Goal: Transaction & Acquisition: Purchase product/service

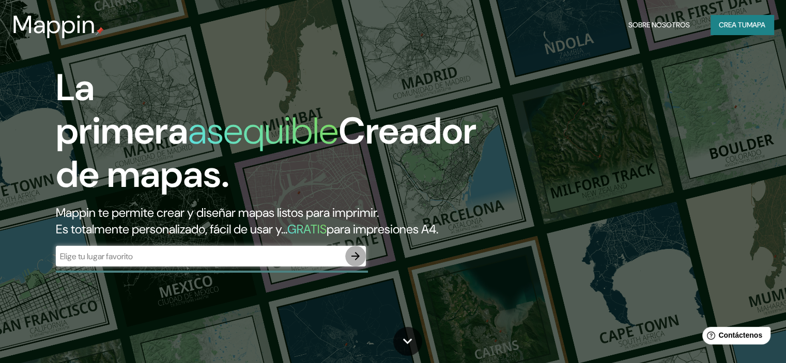
click at [358, 260] on icon "button" at bounding box center [355, 256] width 8 height 8
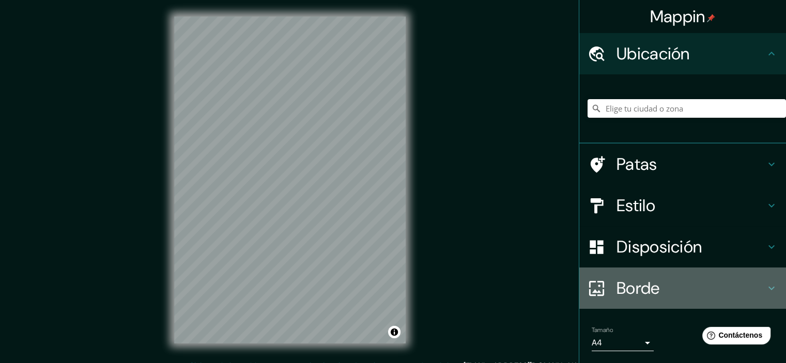
click at [616, 285] on font "Borde" at bounding box center [637, 288] width 43 height 22
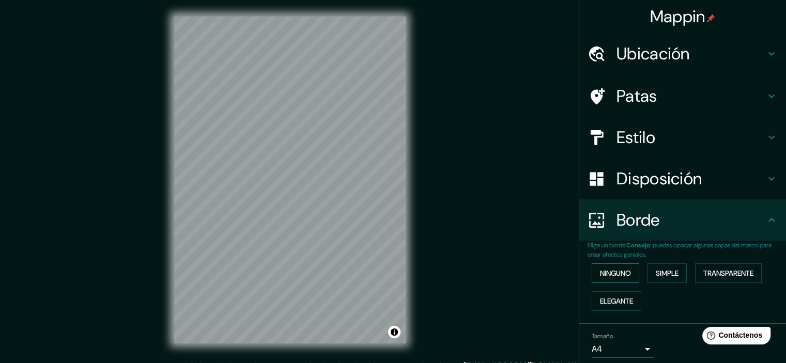
click at [611, 280] on div "Ninguno Simple Transparente Elegante" at bounding box center [686, 287] width 198 height 56
click at [611, 280] on button "Ninguno" at bounding box center [615, 273] width 48 height 20
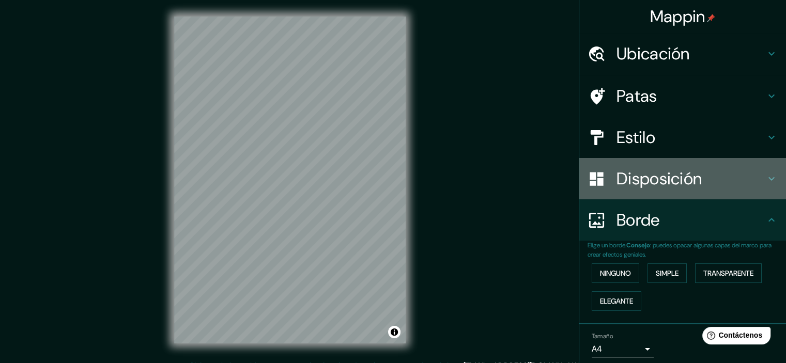
click at [635, 175] on font "Disposición" at bounding box center [658, 179] width 85 height 22
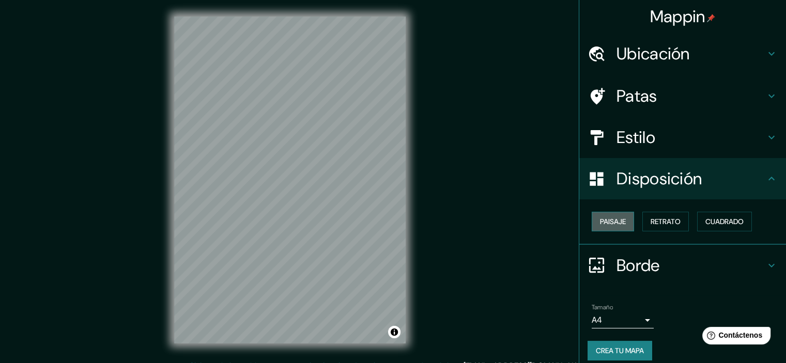
click at [610, 215] on font "Paisaje" at bounding box center [613, 221] width 26 height 13
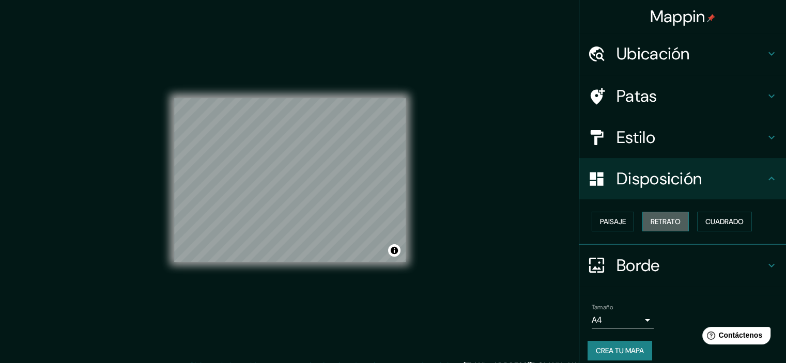
click at [650, 222] on font "Retrato" at bounding box center [665, 221] width 30 height 9
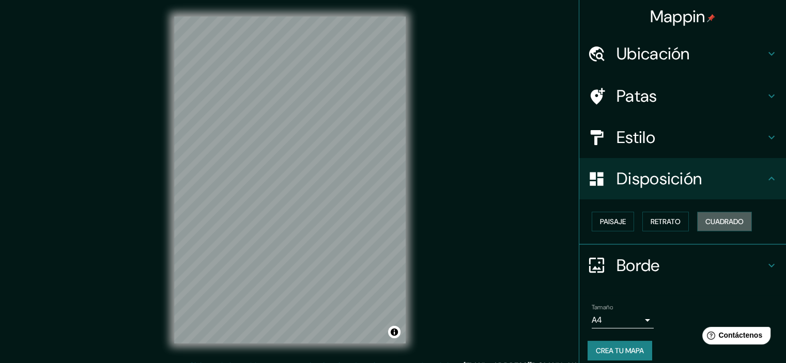
click at [697, 219] on button "Cuadrado" at bounding box center [724, 222] width 55 height 20
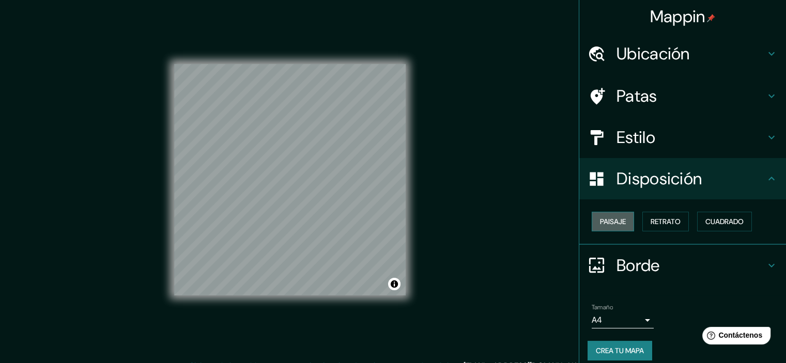
click at [601, 221] on font "Paisaje" at bounding box center [613, 221] width 26 height 9
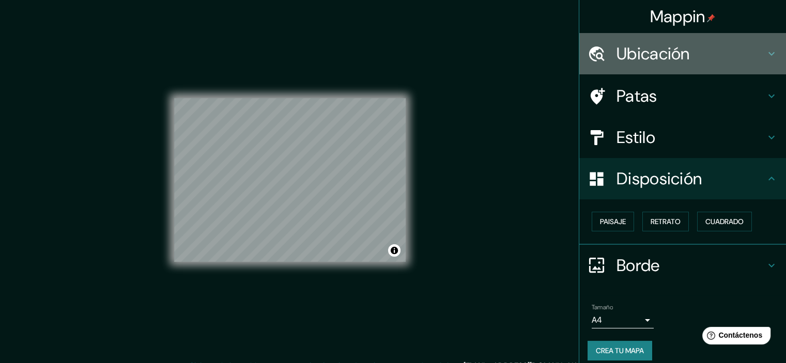
click at [658, 52] on font "Ubicación" at bounding box center [652, 54] width 73 height 22
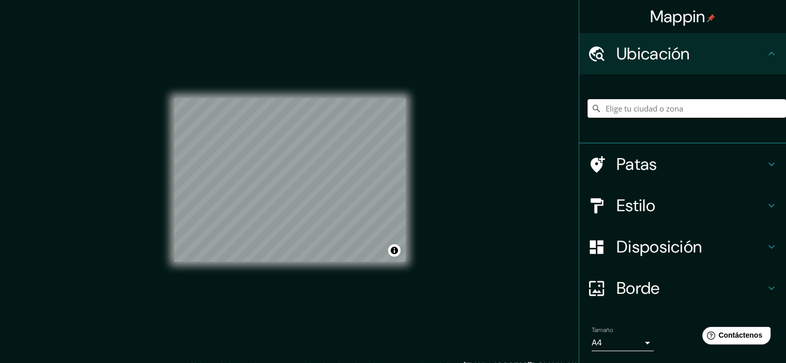
click at [617, 116] on input "Elige tu ciudad o zona" at bounding box center [686, 108] width 198 height 19
type input "[GEOGRAPHIC_DATA], [GEOGRAPHIC_DATA][US_STATE], [GEOGRAPHIC_DATA], [GEOGRAPHIC_…"
click at [592, 105] on icon at bounding box center [595, 108] width 7 height 7
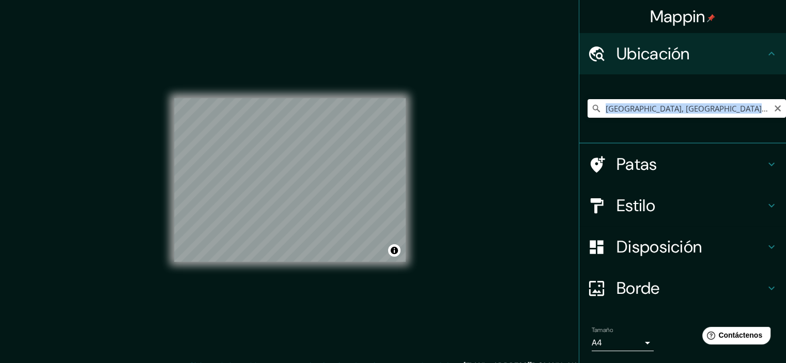
click at [591, 111] on icon at bounding box center [596, 108] width 10 height 10
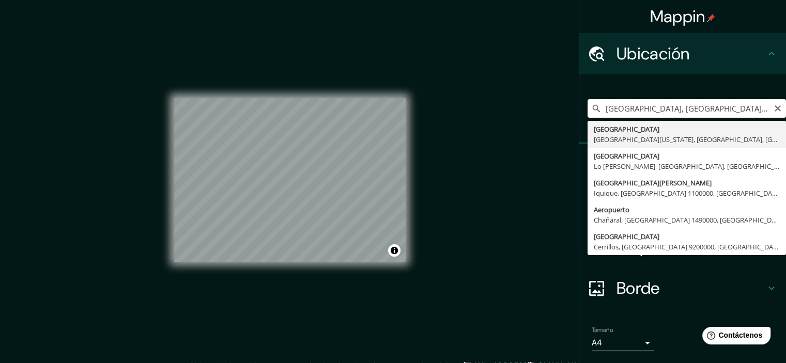
click at [597, 110] on input "[GEOGRAPHIC_DATA], [GEOGRAPHIC_DATA][US_STATE], [GEOGRAPHIC_DATA], [GEOGRAPHIC_…" at bounding box center [686, 108] width 198 height 19
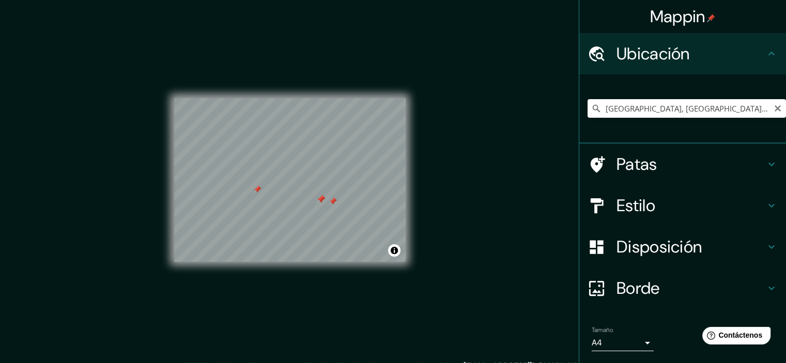
click at [194, 71] on div "© Mapbox © OpenStreetMap Improve this map" at bounding box center [289, 180] width 231 height 327
click at [592, 107] on icon at bounding box center [595, 108] width 7 height 7
click at [639, 187] on div "Estilo" at bounding box center [682, 205] width 207 height 41
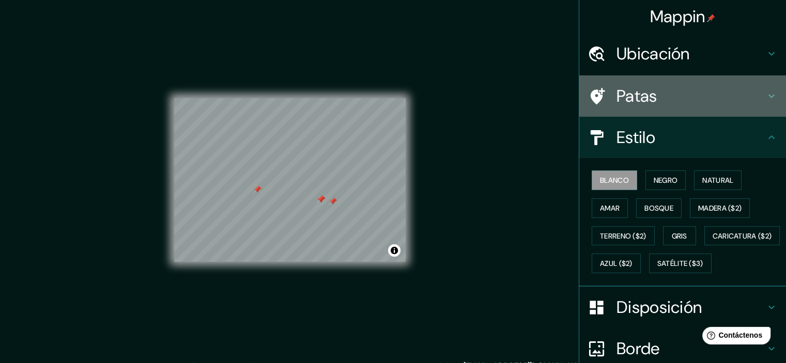
click at [628, 92] on font "Patas" at bounding box center [636, 96] width 41 height 22
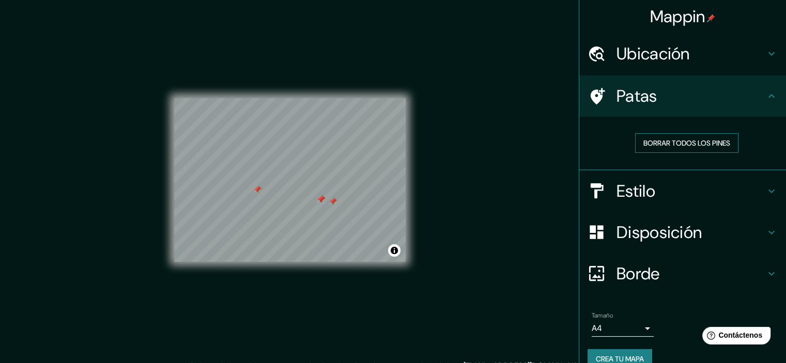
click at [675, 146] on font "Borrar todos los pines" at bounding box center [686, 142] width 87 height 9
click at [705, 182] on h4 "Estilo" at bounding box center [690, 191] width 149 height 21
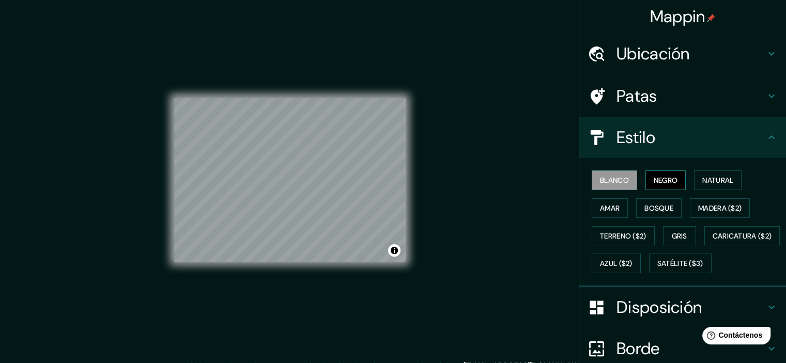
click at [656, 181] on font "Negro" at bounding box center [665, 180] width 24 height 9
click at [713, 177] on font "Natural" at bounding box center [717, 180] width 31 height 9
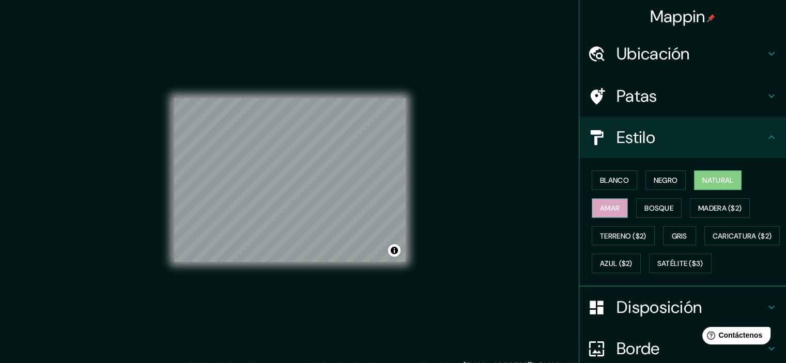
click at [591, 202] on button "Amar" at bounding box center [609, 208] width 36 height 20
click at [645, 205] on font "Bosque" at bounding box center [658, 207] width 29 height 9
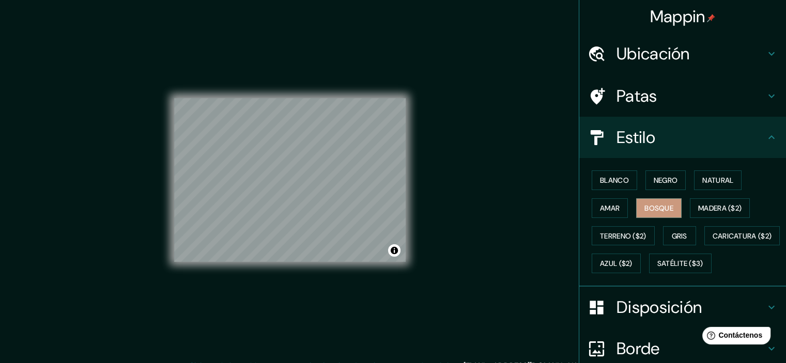
click at [714, 197] on div "Blanco Negro Natural Amar Bosque Madera ($2) Terreno ($2) Gris Caricatura ($2) …" at bounding box center [686, 221] width 198 height 111
click at [717, 205] on font "Madera ($2)" at bounding box center [719, 207] width 43 height 9
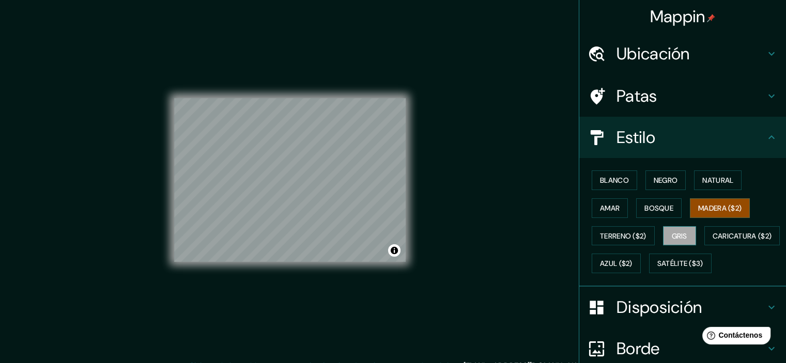
click at [671, 233] on font "Gris" at bounding box center [678, 235] width 15 height 9
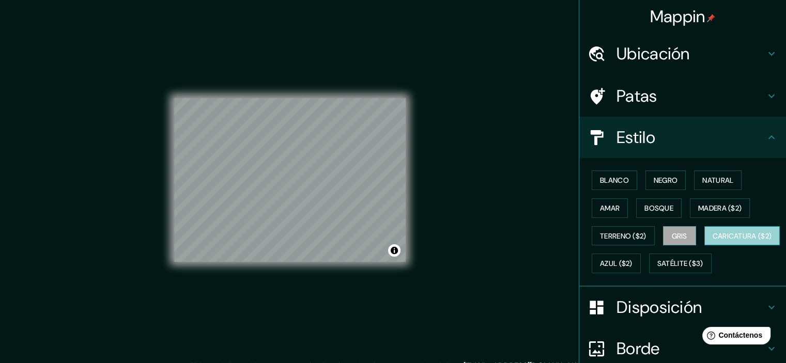
click at [712, 241] on font "Caricatura ($2)" at bounding box center [741, 235] width 59 height 9
click at [740, 175] on div "Blanco Negro Natural Amar Bosque Madera ($2) Terreno ($2) Gris Caricatura ($2) …" at bounding box center [686, 221] width 198 height 111
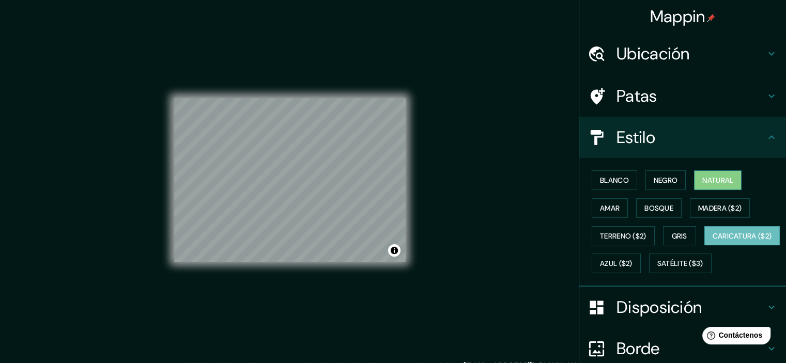
click at [733, 175] on button "Natural" at bounding box center [718, 180] width 48 height 20
click at [617, 177] on font "Blanco" at bounding box center [614, 180] width 29 height 9
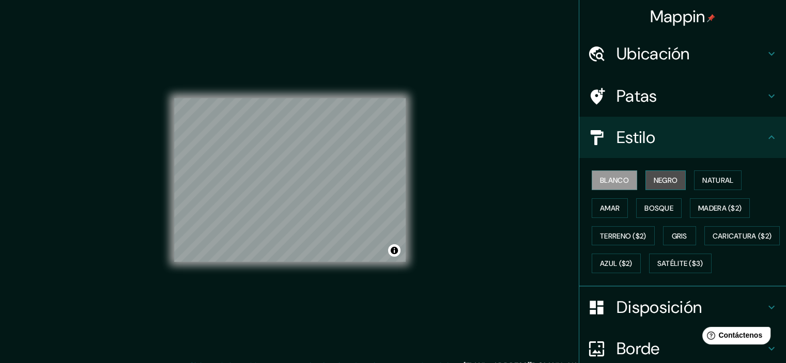
click at [645, 177] on button "Negro" at bounding box center [665, 180] width 41 height 20
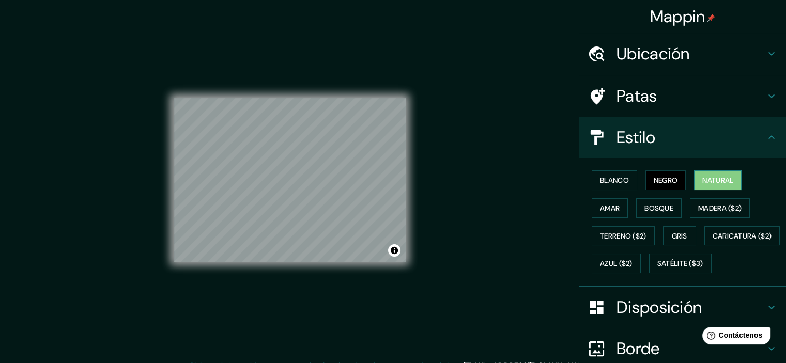
click at [694, 175] on button "Natural" at bounding box center [718, 180] width 48 height 20
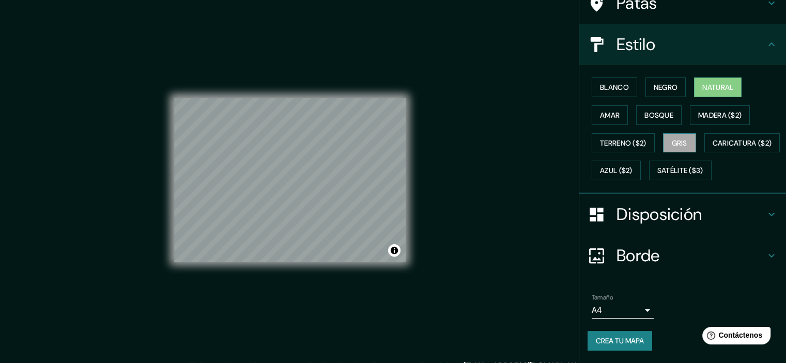
scroll to position [118, 0]
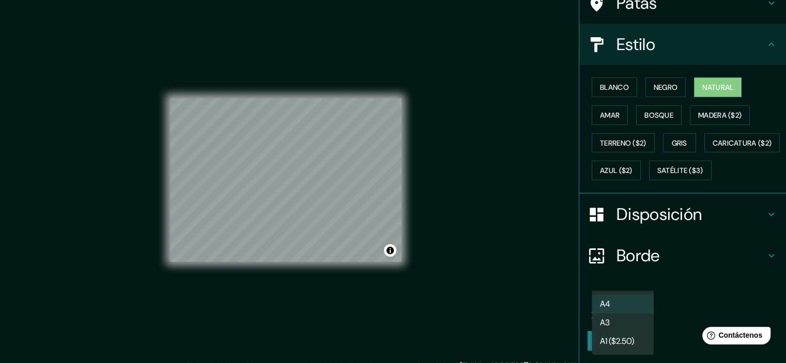
click at [630, 311] on body "Mappin Ubicación [GEOGRAPHIC_DATA], [GEOGRAPHIC_DATA][US_STATE], [GEOGRAPHIC_DA…" at bounding box center [393, 181] width 786 height 363
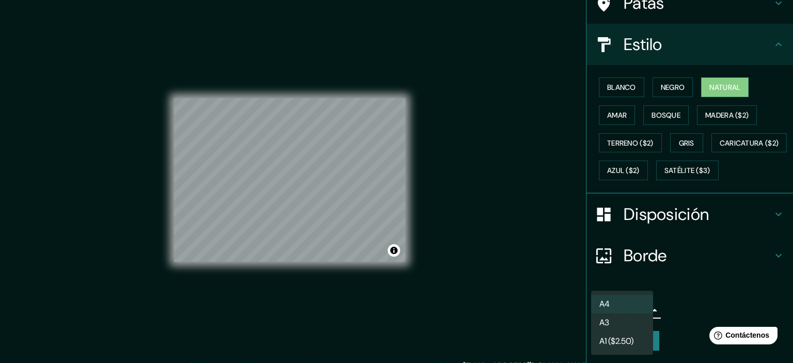
click at [629, 319] on li "A3" at bounding box center [622, 322] width 62 height 19
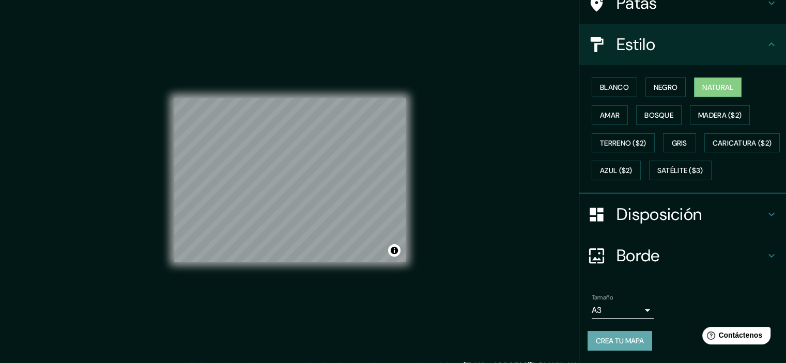
click at [632, 337] on font "Crea tu mapa" at bounding box center [619, 340] width 48 height 9
click at [615, 341] on font "Crea tu mapa" at bounding box center [619, 340] width 48 height 9
click at [599, 335] on font "Crea tu mapa" at bounding box center [619, 340] width 48 height 13
click at [599, 340] on div "Crea tu mapa" at bounding box center [682, 341] width 190 height 20
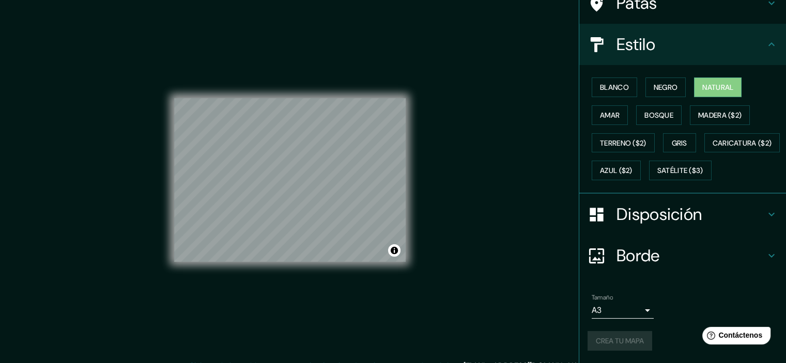
scroll to position [13, 0]
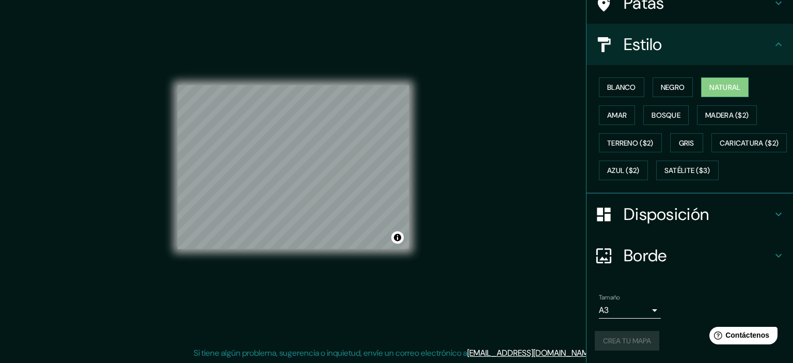
click at [626, 311] on body "Mappin Ubicación [GEOGRAPHIC_DATA], [GEOGRAPHIC_DATA][US_STATE], [GEOGRAPHIC_DA…" at bounding box center [396, 168] width 793 height 363
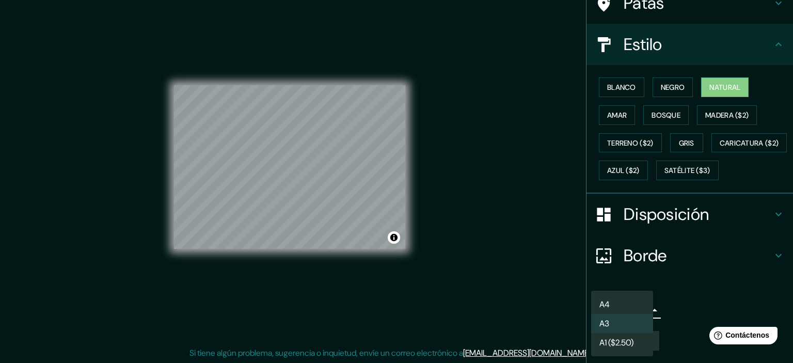
click at [620, 302] on li "A4" at bounding box center [622, 304] width 62 height 19
type input "single"
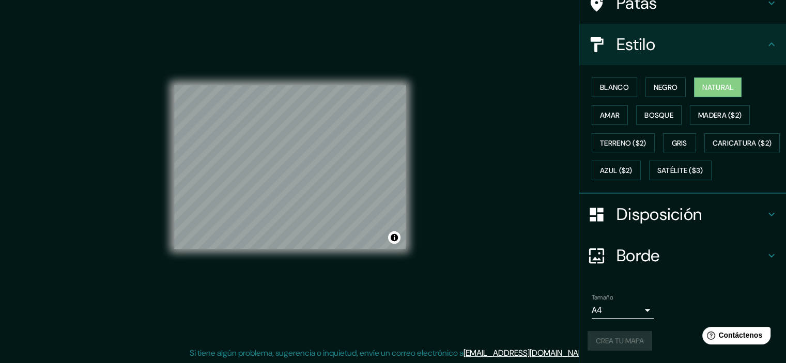
click at [601, 335] on div "Crea tu mapa" at bounding box center [682, 341] width 190 height 20
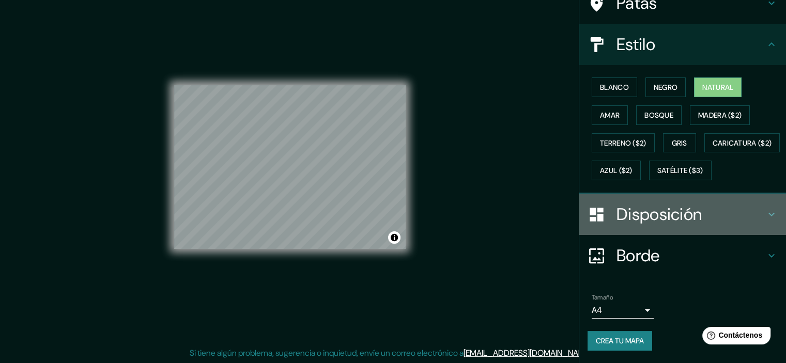
click at [636, 213] on font "Disposición" at bounding box center [658, 214] width 85 height 22
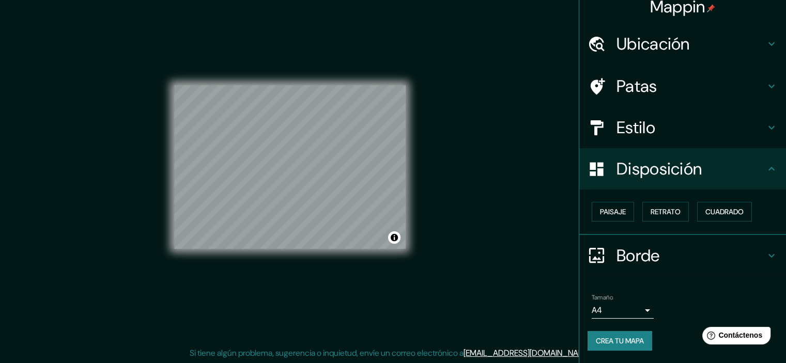
scroll to position [8, 0]
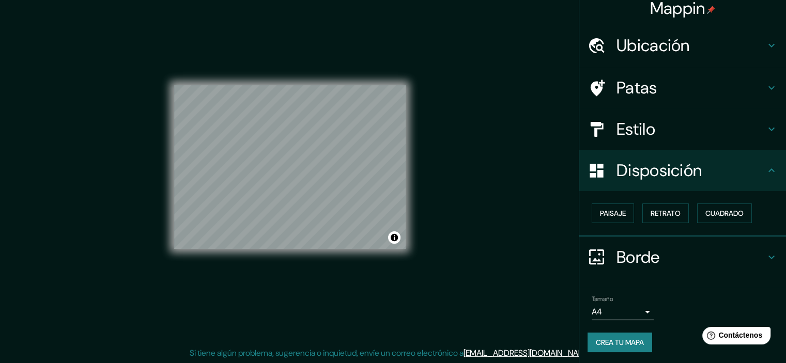
click at [617, 268] on div "Borde" at bounding box center [682, 257] width 207 height 41
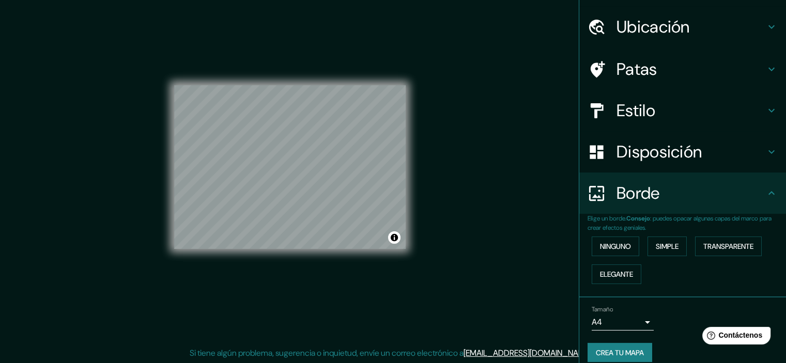
scroll to position [37, 0]
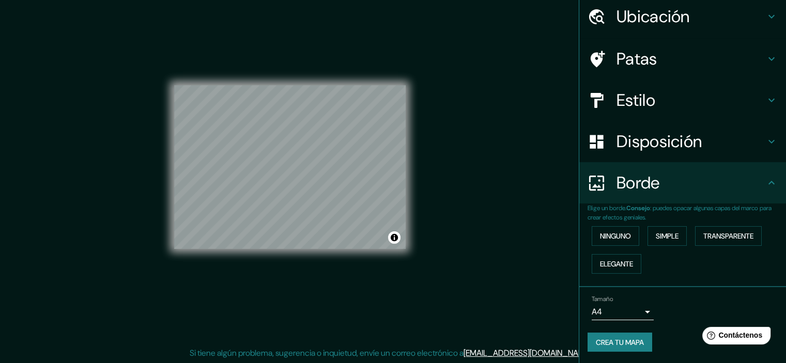
click at [607, 343] on font "Crea tu mapa" at bounding box center [619, 342] width 48 height 9
drag, startPoint x: 624, startPoint y: 341, endPoint x: 609, endPoint y: 302, distance: 41.8
click at [624, 341] on div "Crea tu mapa" at bounding box center [682, 343] width 190 height 20
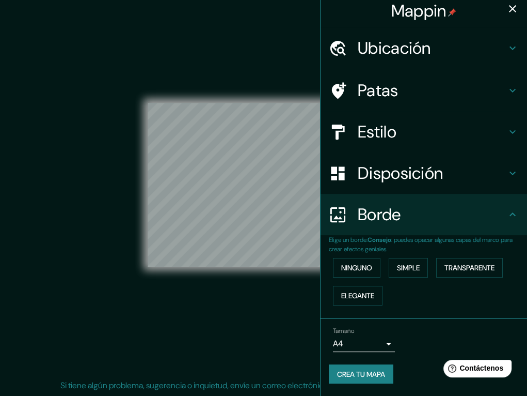
scroll to position [5, 0]
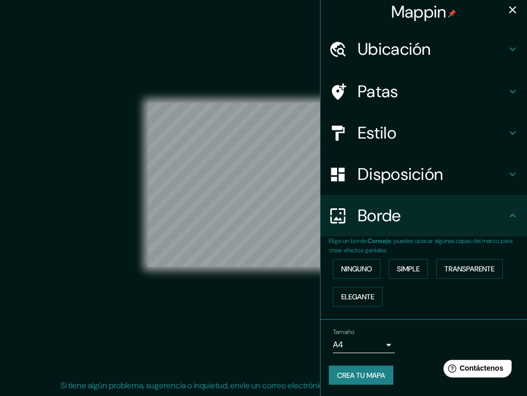
click at [372, 363] on font "Crea tu mapa" at bounding box center [361, 374] width 48 height 13
click at [368, 363] on div "Crea tu mapa" at bounding box center [424, 375] width 190 height 20
click at [399, 100] on h4 "Patas" at bounding box center [432, 91] width 149 height 21
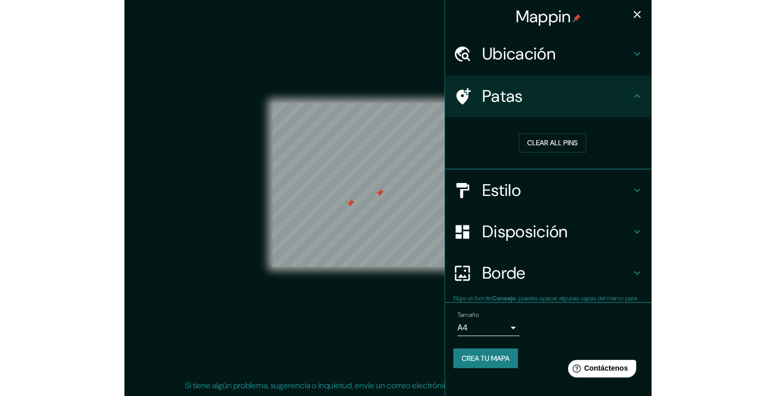
scroll to position [0, 0]
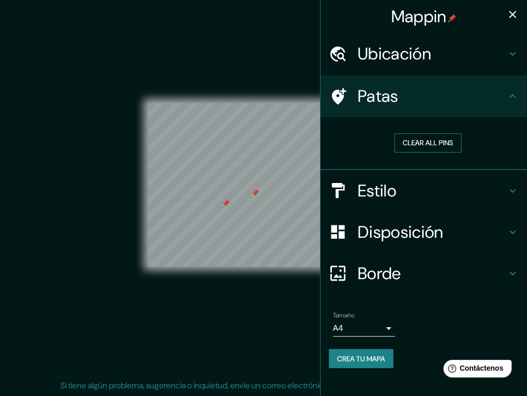
click at [413, 136] on button "Clear all pins" at bounding box center [428, 142] width 67 height 19
click at [461, 147] on font "Borrar todos los pines" at bounding box center [428, 142] width 87 height 9
click at [379, 357] on font "Crea tu mapa" at bounding box center [361, 358] width 48 height 9
click at [366, 359] on font "Crea tu mapa" at bounding box center [361, 358] width 48 height 9
click at [366, 359] on div "Crea tu mapa" at bounding box center [424, 359] width 190 height 20
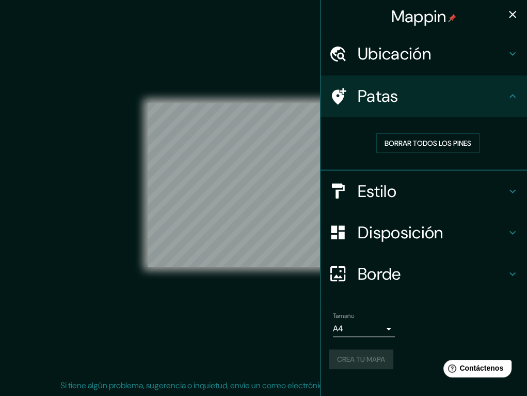
click at [366, 359] on div "Crea tu mapa" at bounding box center [424, 359] width 190 height 20
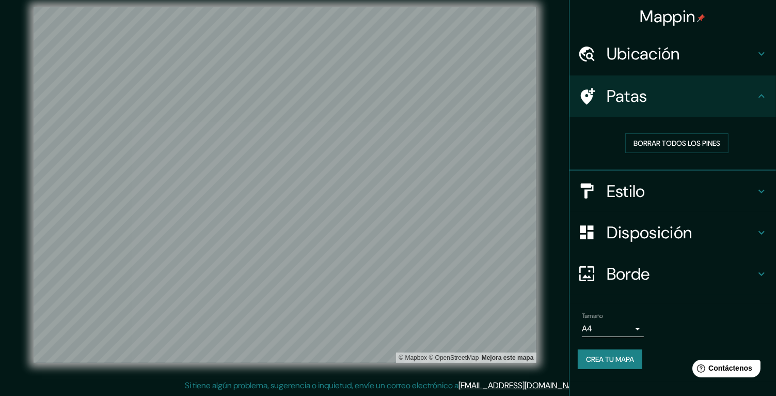
click at [620, 356] on font "Crea tu mapa" at bounding box center [610, 358] width 48 height 9
click at [616, 352] on font "Crea tu mapa" at bounding box center [610, 358] width 48 height 13
click at [614, 356] on div "Crea tu mapa" at bounding box center [673, 359] width 190 height 20
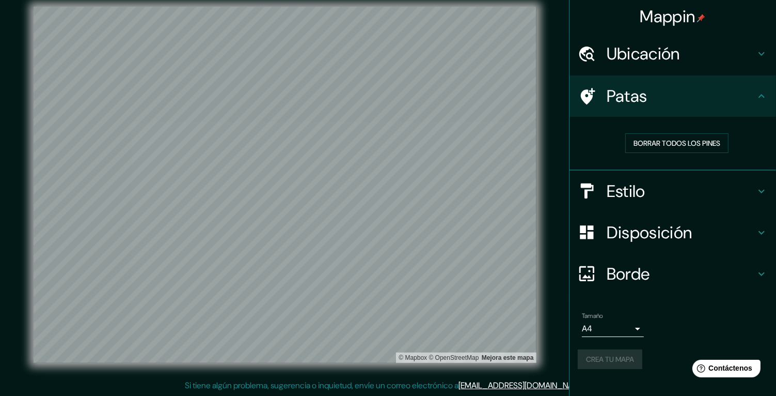
click at [614, 356] on div "Crea tu mapa" at bounding box center [673, 359] width 190 height 20
click at [617, 363] on button "Crea tu mapa" at bounding box center [610, 359] width 65 height 20
drag, startPoint x: 693, startPoint y: 1, endPoint x: 691, endPoint y: 343, distance: 342.4
click at [691, 343] on div "Tamaño A4 single Crea tu mapa" at bounding box center [673, 342] width 190 height 69
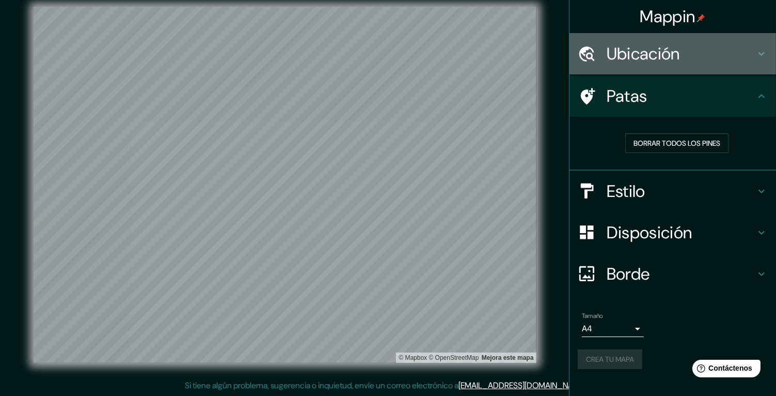
click at [652, 40] on div "Ubicación" at bounding box center [673, 53] width 207 height 41
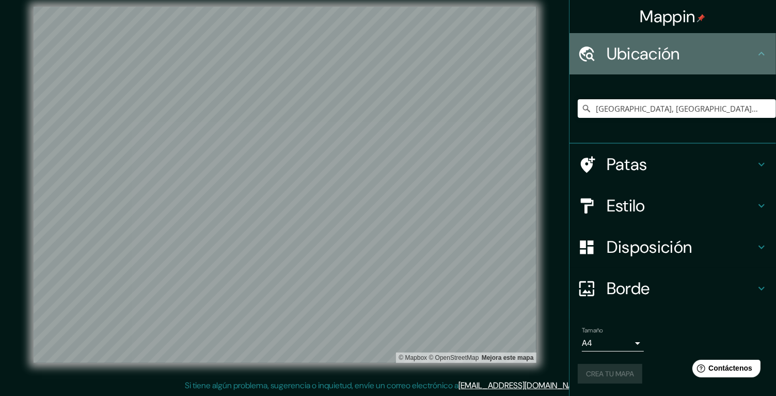
click at [650, 56] on font "Ubicación" at bounding box center [643, 54] width 73 height 22
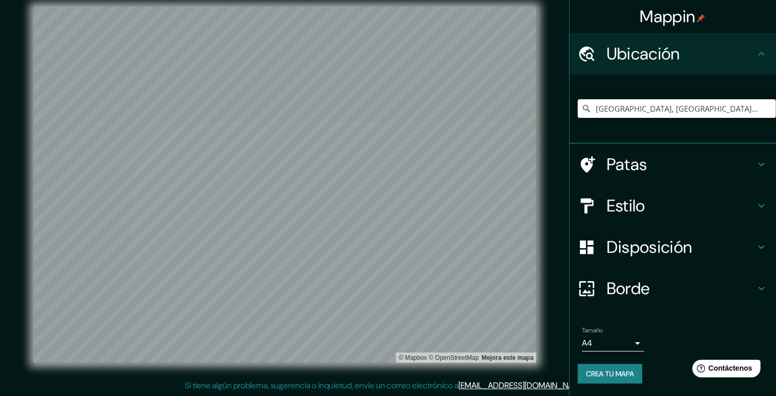
click at [546, 363] on font "[EMAIL_ADDRESS][DOMAIN_NAME]" at bounding box center [523, 385] width 128 height 11
click at [615, 363] on font "Crea tu mapa" at bounding box center [610, 373] width 48 height 9
